Goal: Check status

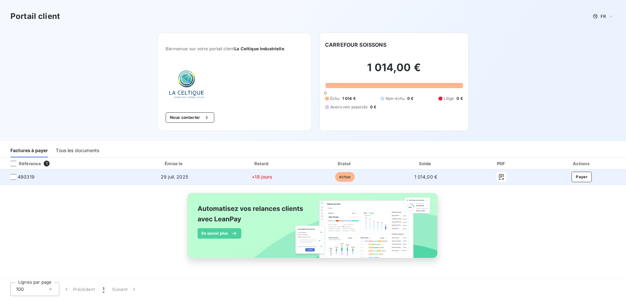
click at [23, 179] on span "480319" at bounding box center [26, 176] width 17 height 7
click at [16, 178] on div at bounding box center [13, 177] width 6 height 6
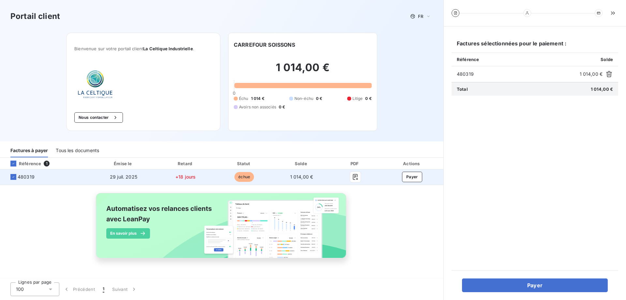
click at [236, 177] on span "échue" at bounding box center [244, 177] width 20 height 10
click at [15, 175] on icon at bounding box center [13, 177] width 4 height 4
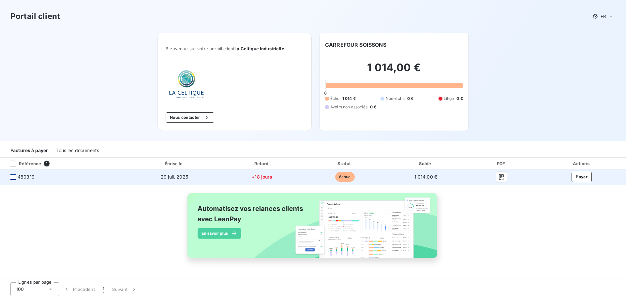
click at [25, 176] on span "480319" at bounding box center [26, 176] width 17 height 7
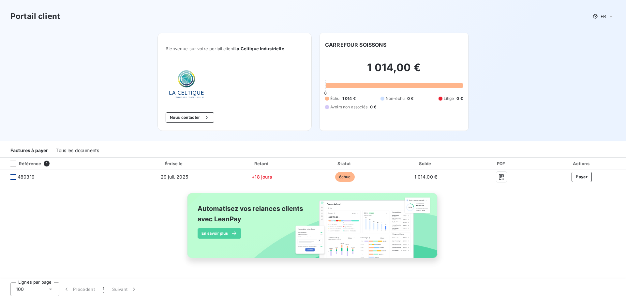
click at [73, 149] on div "Tous les documents" at bounding box center [77, 150] width 43 height 14
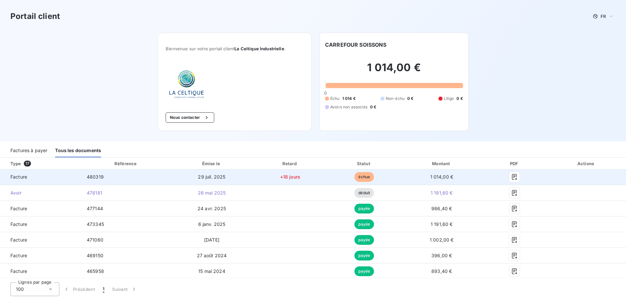
click at [437, 174] on span "1 014,00 €" at bounding box center [441, 177] width 23 height 6
click at [514, 175] on button "button" at bounding box center [514, 176] width 10 height 10
